Goal: Task Accomplishment & Management: Manage account settings

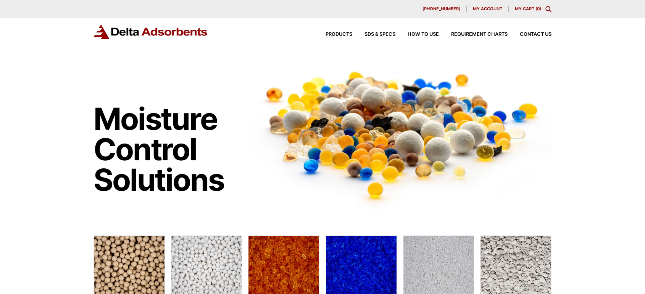
click at [474, 8] on span "My account" at bounding box center [487, 9] width 29 height 4
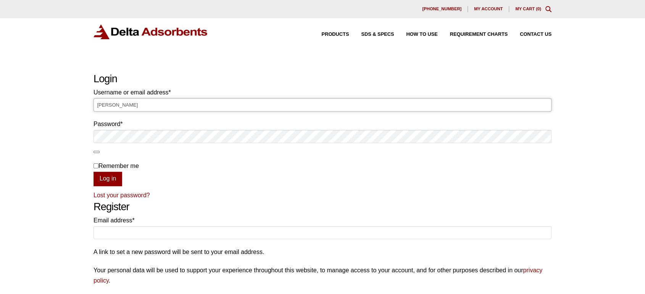
click at [347, 105] on input "[PERSON_NAME]" at bounding box center [322, 104] width 458 height 13
type input "L"
type input "Laura@deltaadsorbents.com"
click at [93, 172] on button "Log in" at bounding box center [107, 179] width 29 height 14
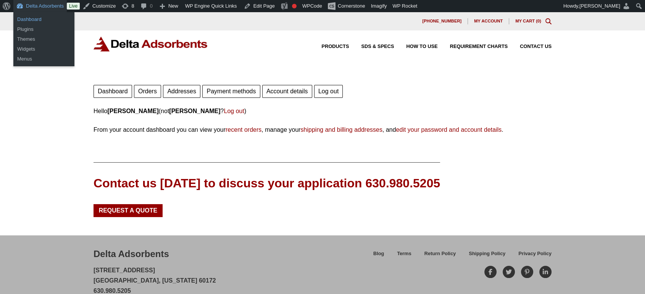
click at [26, 20] on link "Dashboard" at bounding box center [43, 19] width 61 height 10
